Goal: Task Accomplishment & Management: Manage account settings

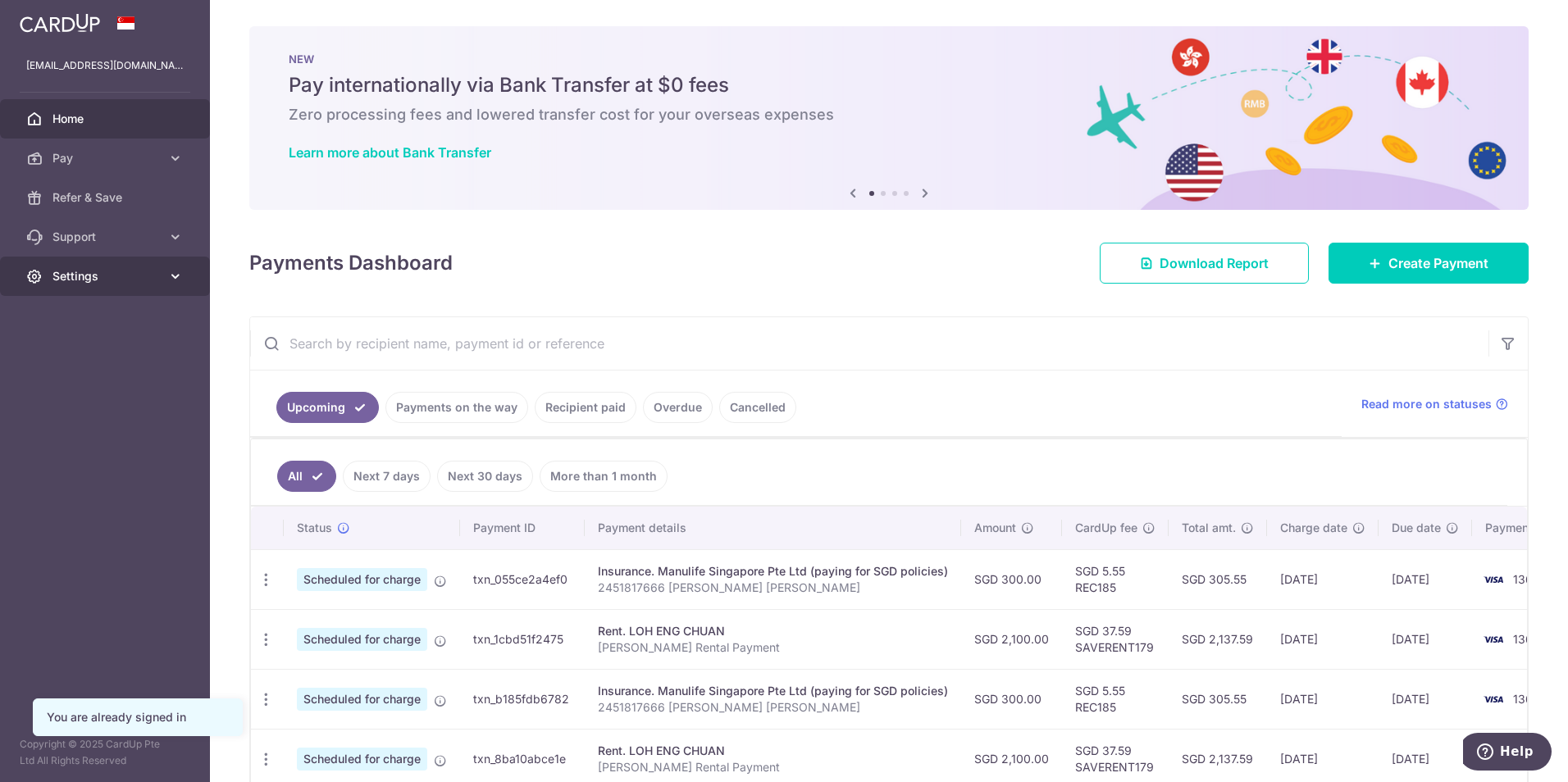
click at [103, 265] on link "Settings" at bounding box center [105, 277] width 210 height 39
click at [70, 357] on span "Logout" at bounding box center [106, 355] width 108 height 16
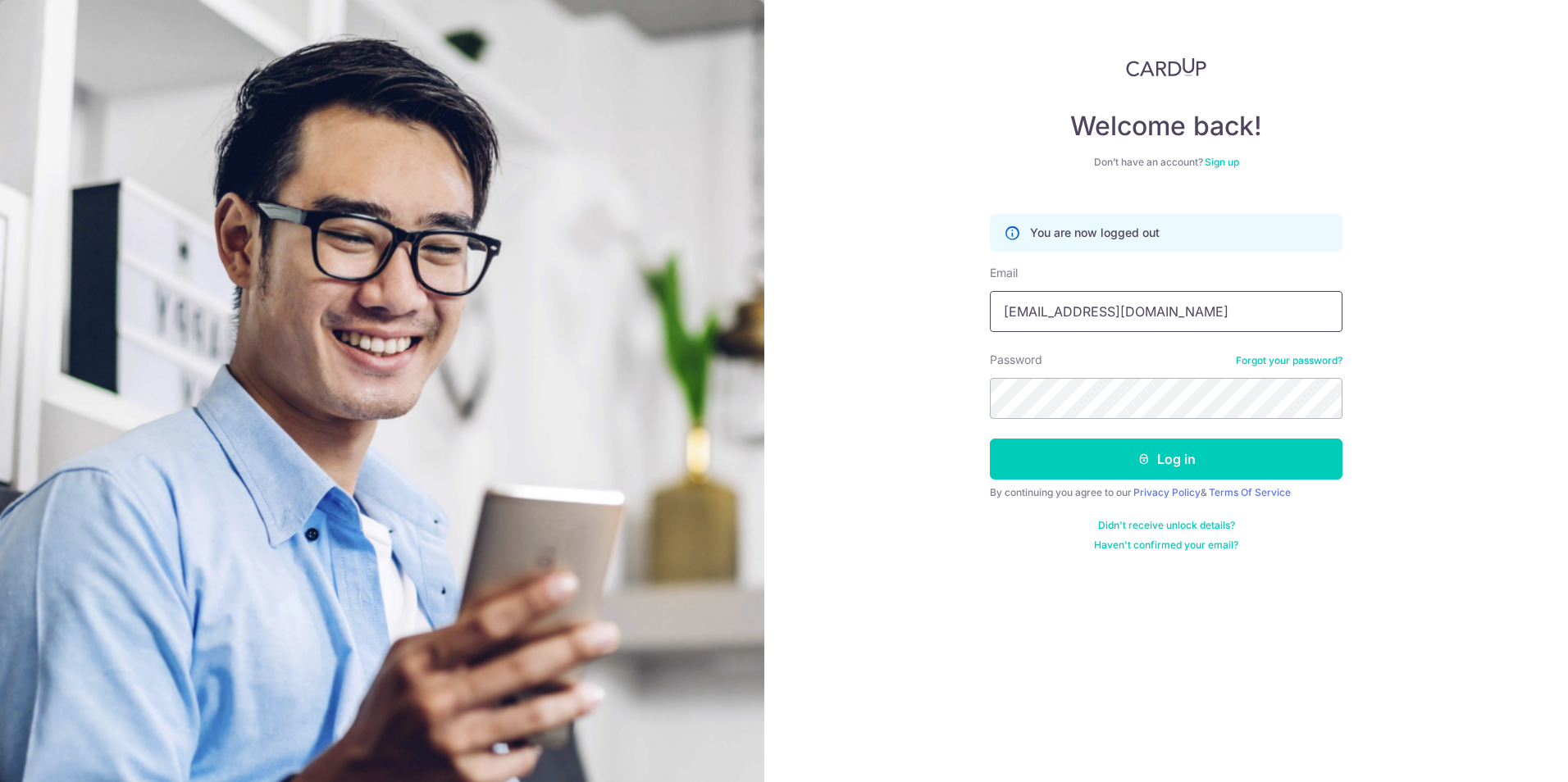
click at [1138, 312] on input "[EMAIL_ADDRESS][DOMAIN_NAME]" at bounding box center [1166, 311] width 352 height 41
type input "missiarogelio@gmail.com"
click at [1098, 455] on button "Log in" at bounding box center [1166, 459] width 352 height 41
